Goal: Task Accomplishment & Management: Use online tool/utility

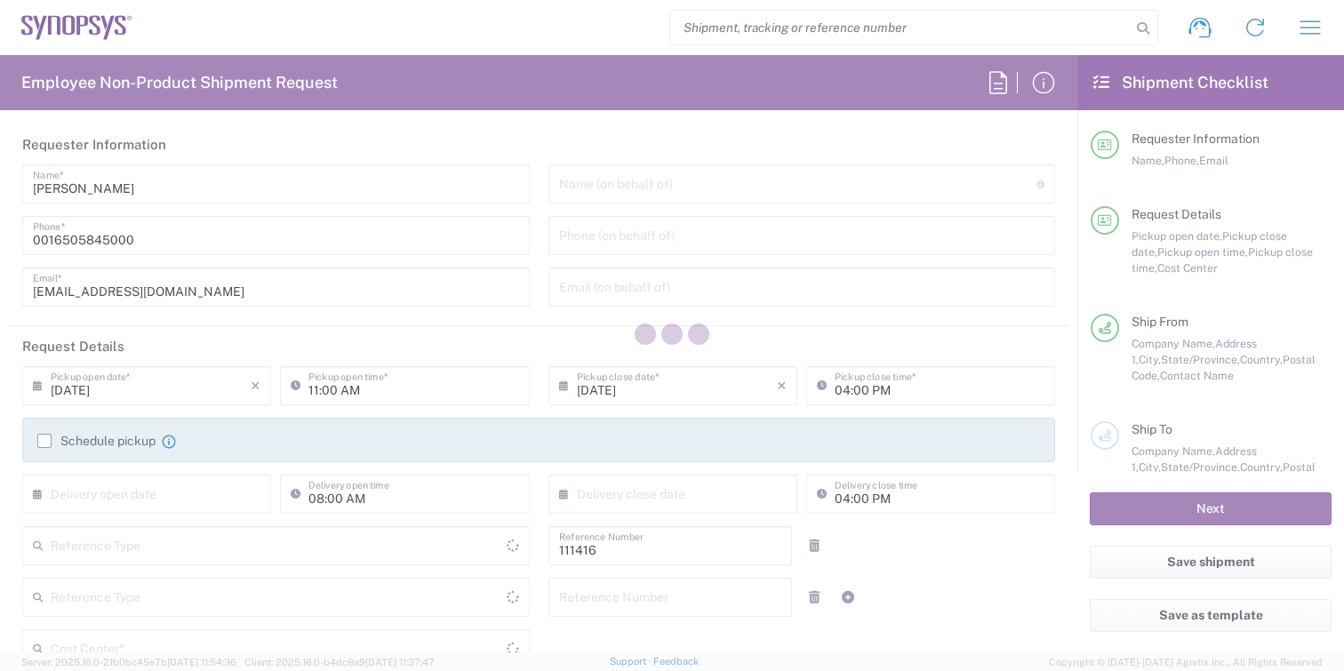
type input "Department"
type input "Delivered at Place"
type input "US01, SIG, IT Platform Products 111416"
type input "[GEOGRAPHIC_DATA]"
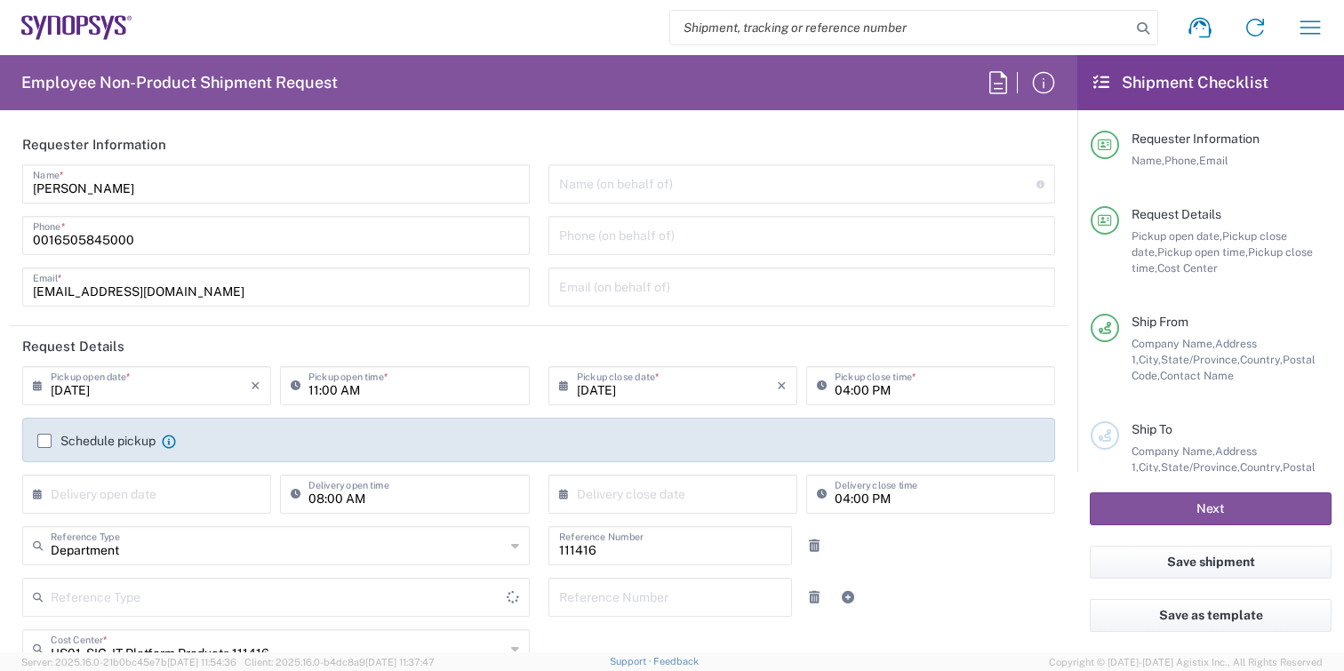
type input "[US_STATE]"
type input "United States"
type input "Burlington US1A"
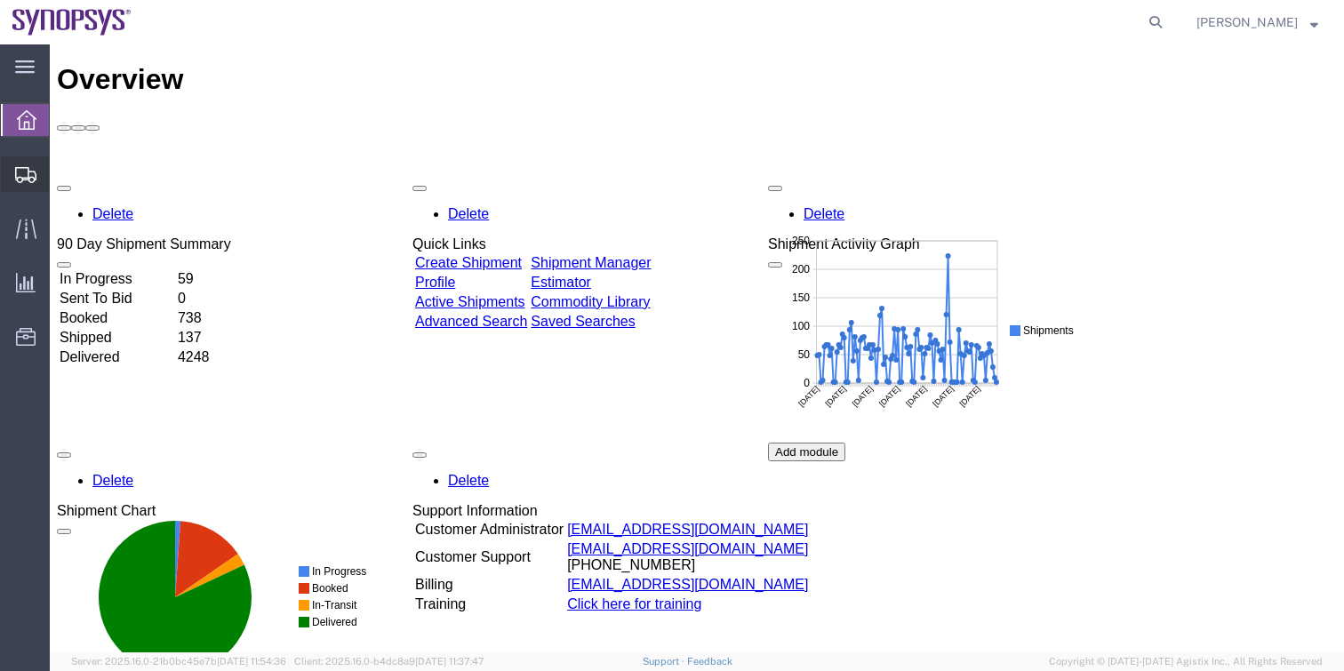
click at [28, 177] on icon at bounding box center [25, 175] width 21 height 16
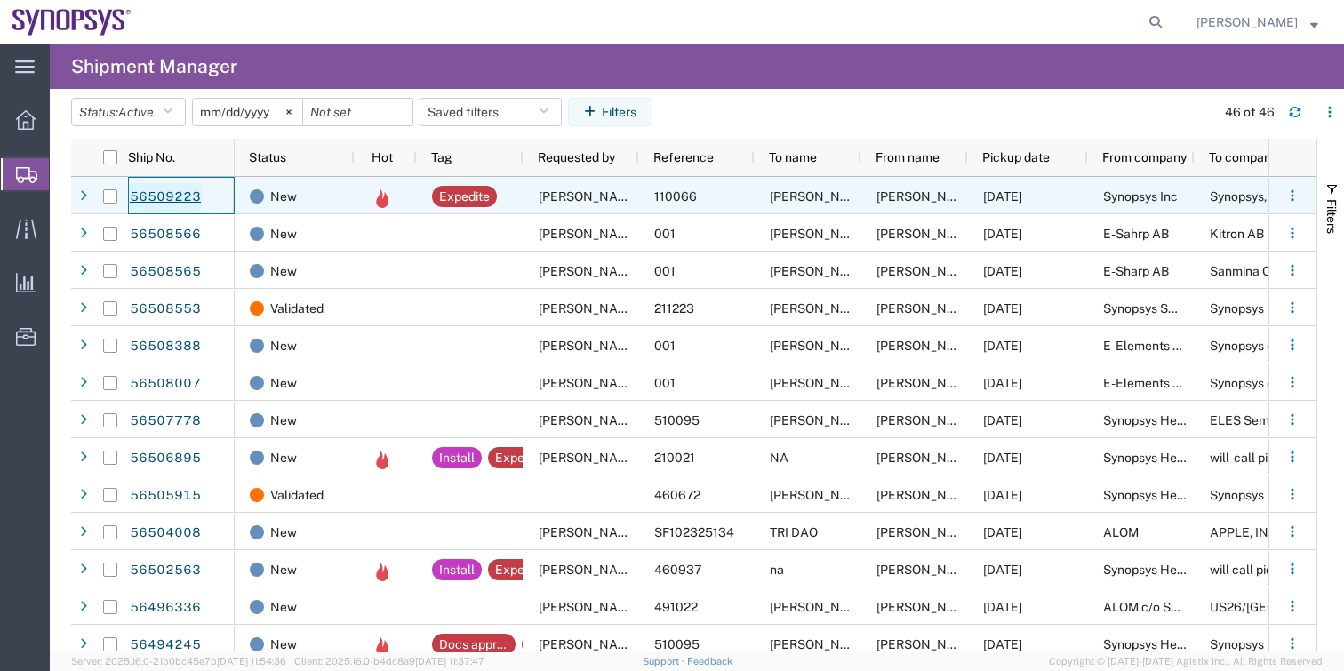
click at [164, 198] on link "56509223" at bounding box center [165, 197] width 73 height 28
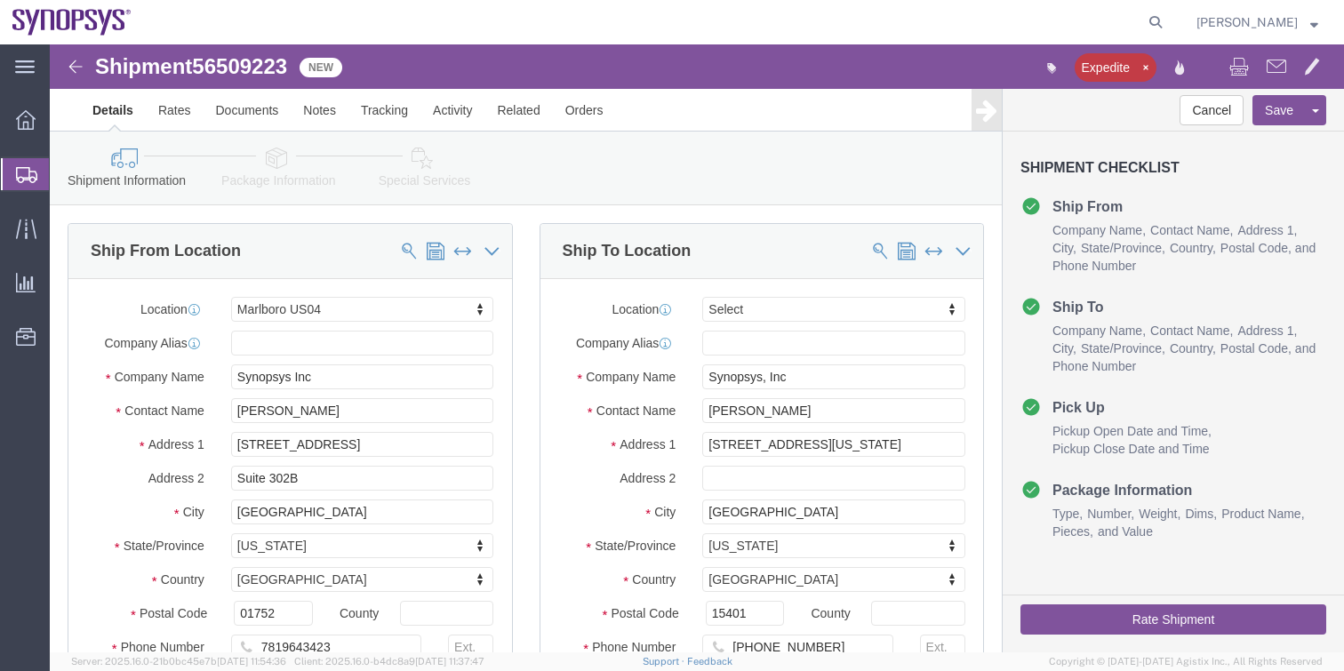
select select "63193"
select select
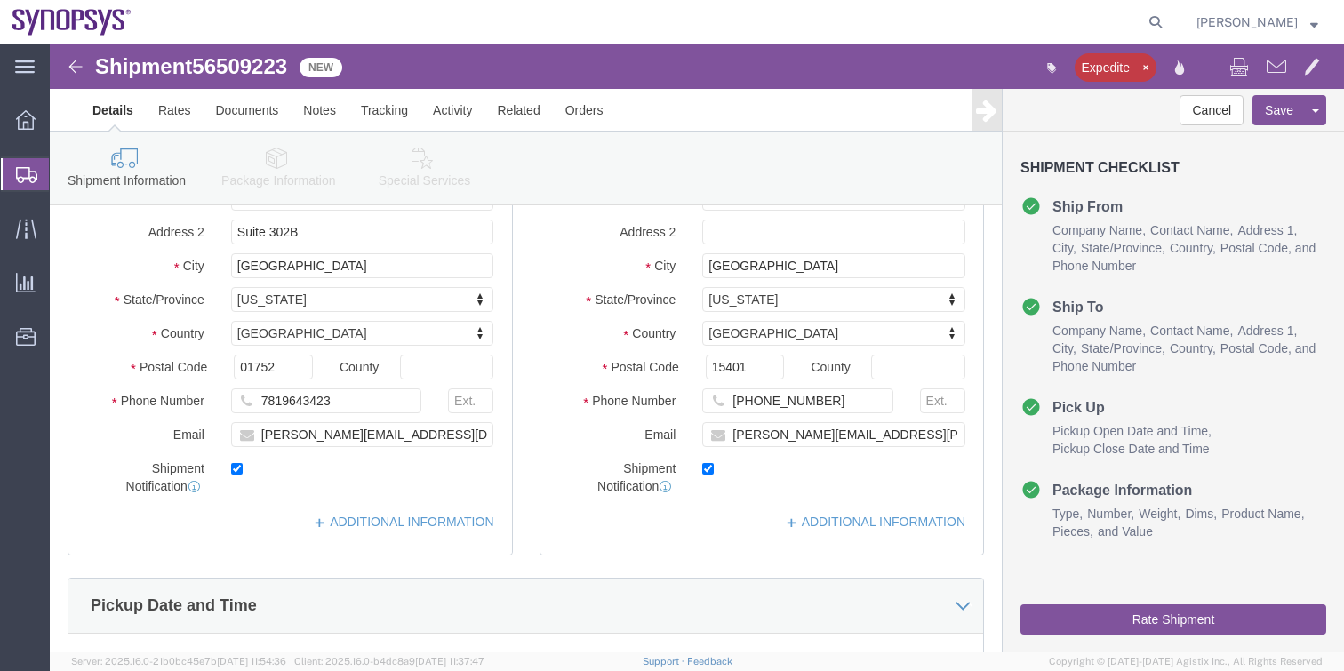
scroll to position [247, 0]
click button "Rate Shipment"
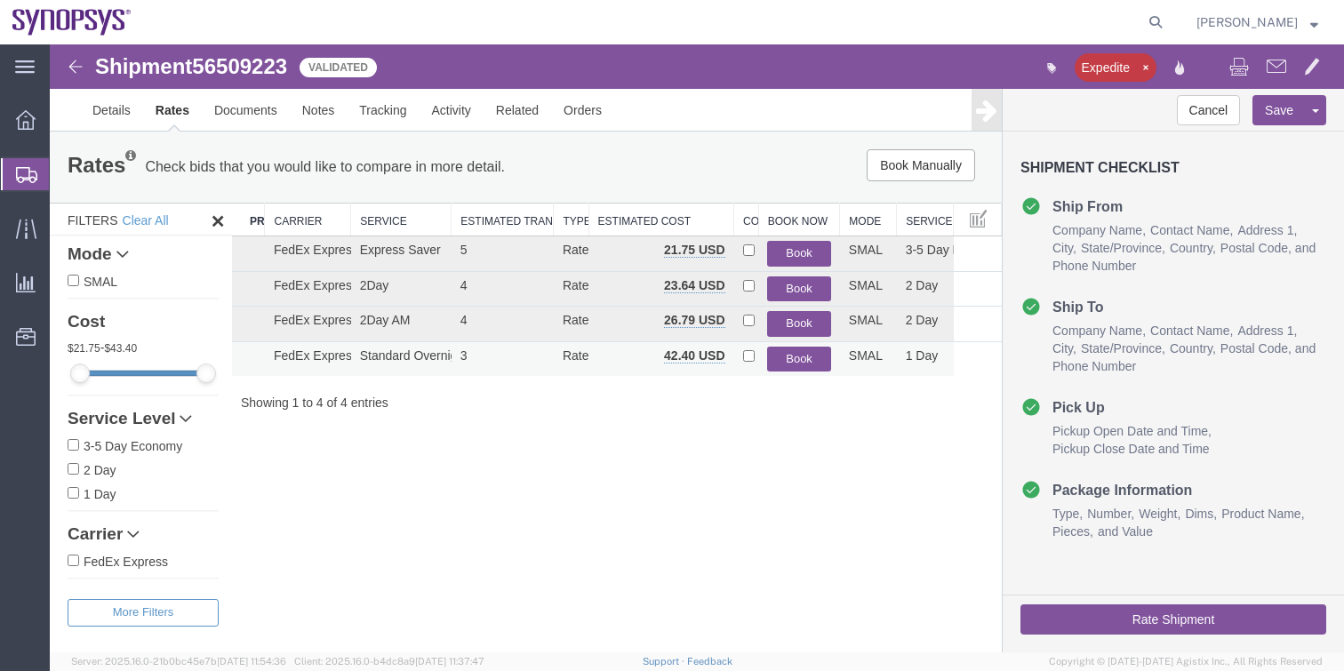
click at [813, 365] on button "Book" at bounding box center [799, 360] width 64 height 26
